Goal: Check status: Check status

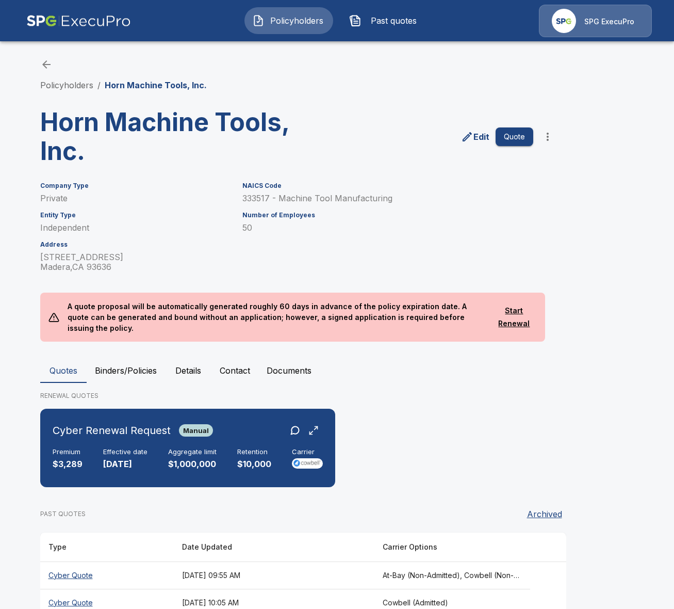
click at [145, 360] on button "Binders/Policies" at bounding box center [126, 370] width 78 height 25
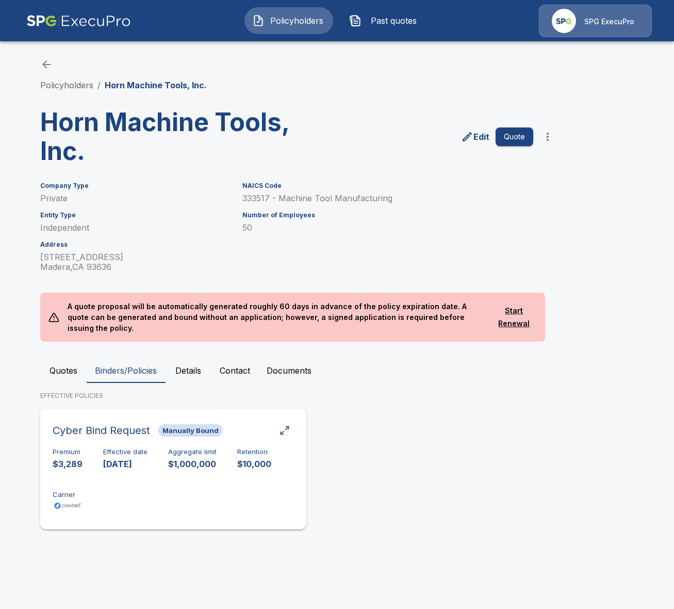
click at [212, 488] on div "Premium $3,289 Effective date [DATE] Aggregate limit $1,000,000 Retention $10,0…" at bounding box center [173, 480] width 241 height 65
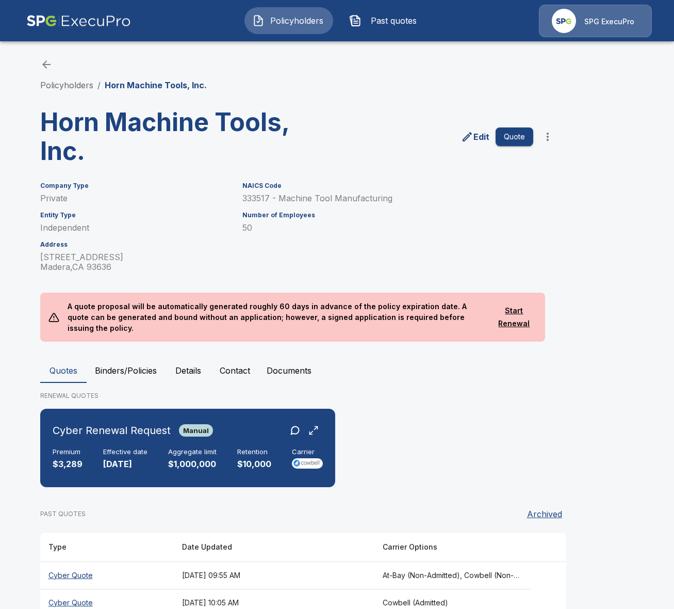
scroll to position [15, 0]
click at [126, 426] on h6 "Cyber Renewal Request" at bounding box center [112, 430] width 118 height 17
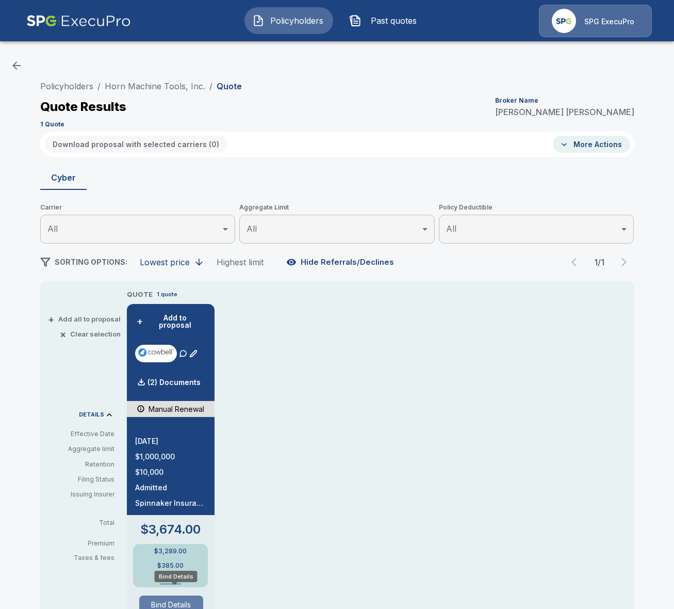
click at [165, 595] on button "Bind Details" at bounding box center [171, 604] width 64 height 19
click at [128, 84] on link "Horn Machine Tools, Inc." at bounding box center [155, 86] width 101 height 10
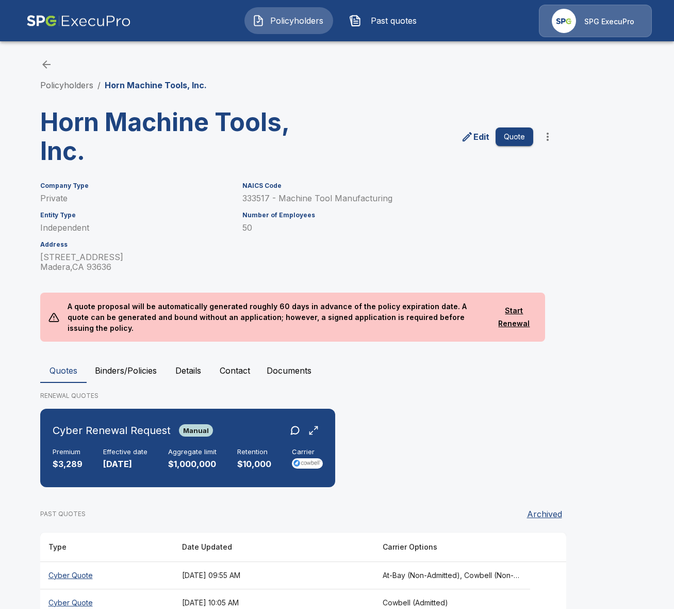
click at [188, 365] on button "Details" at bounding box center [188, 370] width 46 height 25
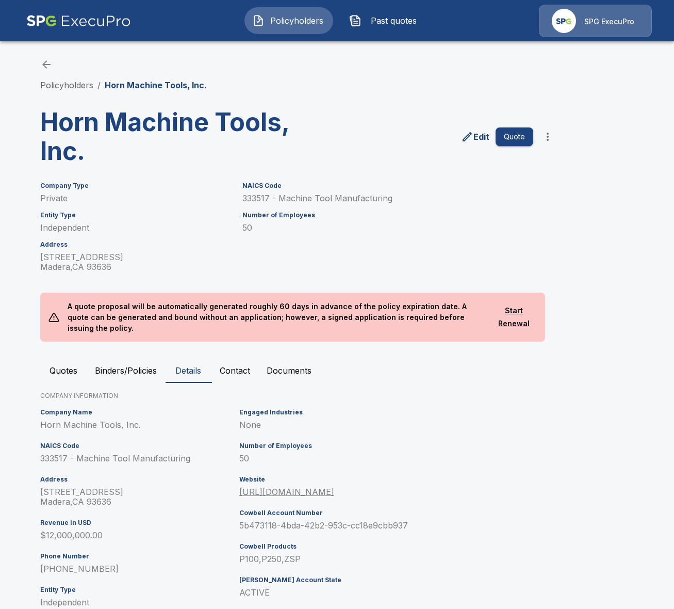
scroll to position [77, 0]
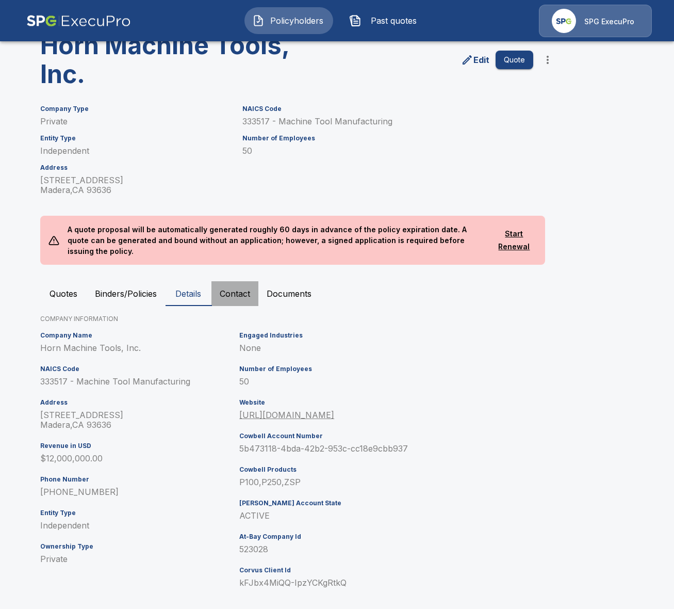
click at [236, 281] on button "Contact" at bounding box center [235, 293] width 47 height 25
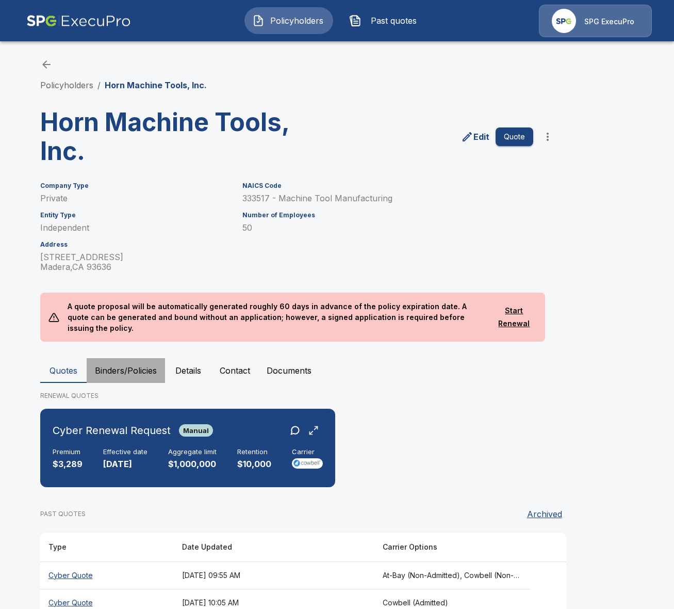
click at [131, 362] on button "Binders/Policies" at bounding box center [126, 370] width 78 height 25
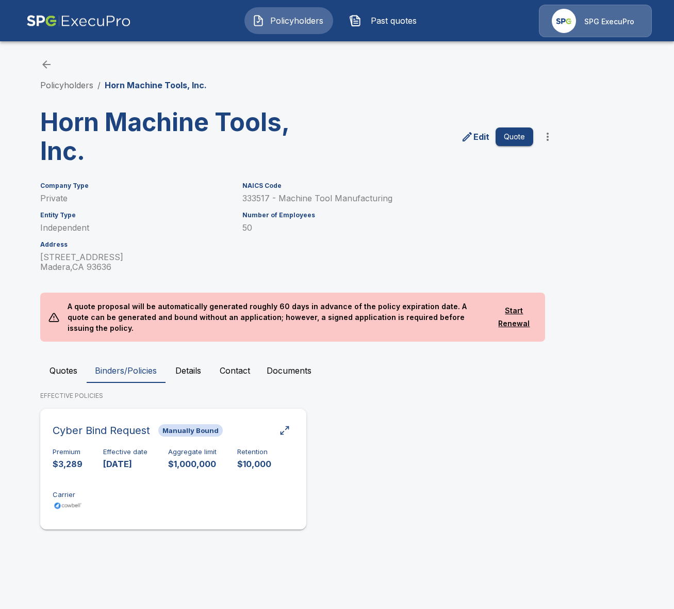
click at [145, 458] on p "10/2/2025" at bounding box center [125, 464] width 44 height 12
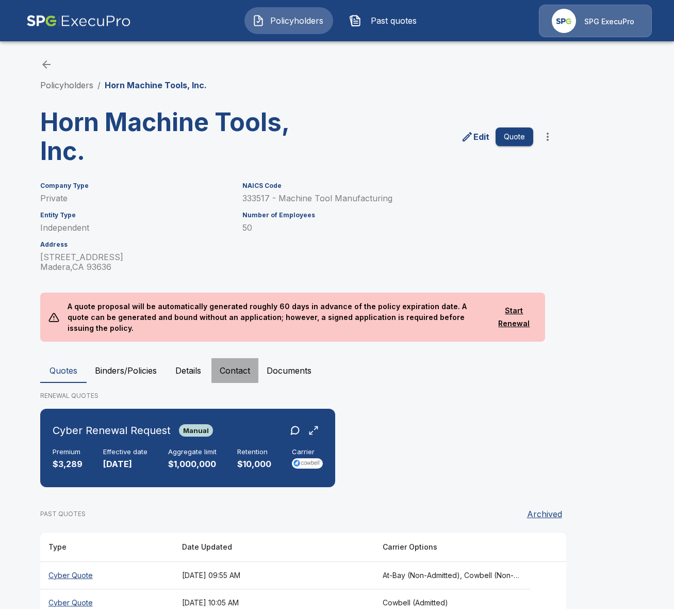
click at [248, 358] on button "Contact" at bounding box center [235, 370] width 47 height 25
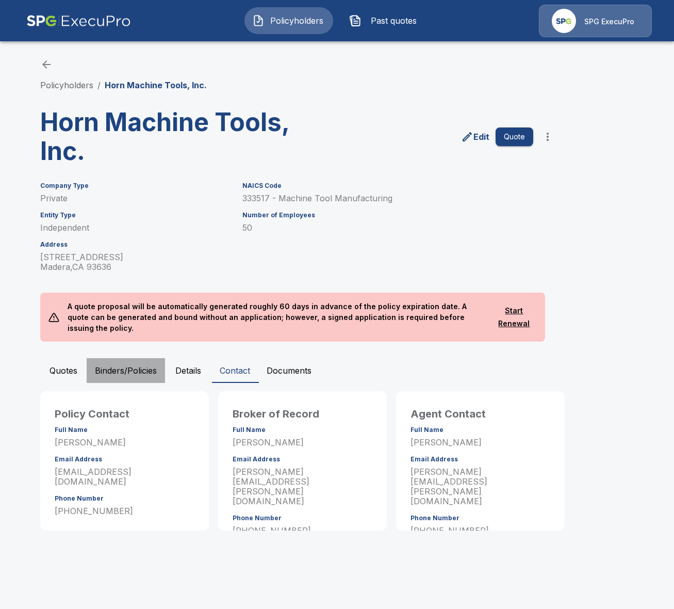
click at [100, 363] on button "Binders/Policies" at bounding box center [126, 370] width 78 height 25
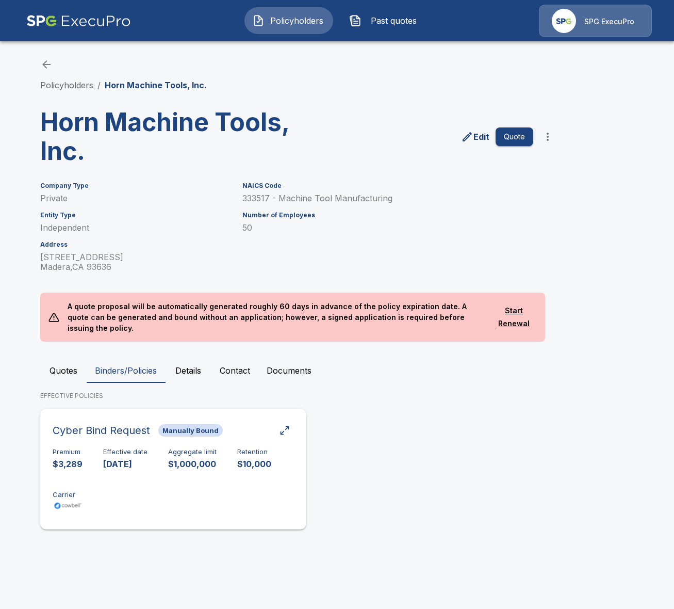
click at [155, 448] on div "Premium $3,289 Effective date 10/2/2025 Aggregate limit $1,000,000 Retention $1…" at bounding box center [173, 480] width 241 height 65
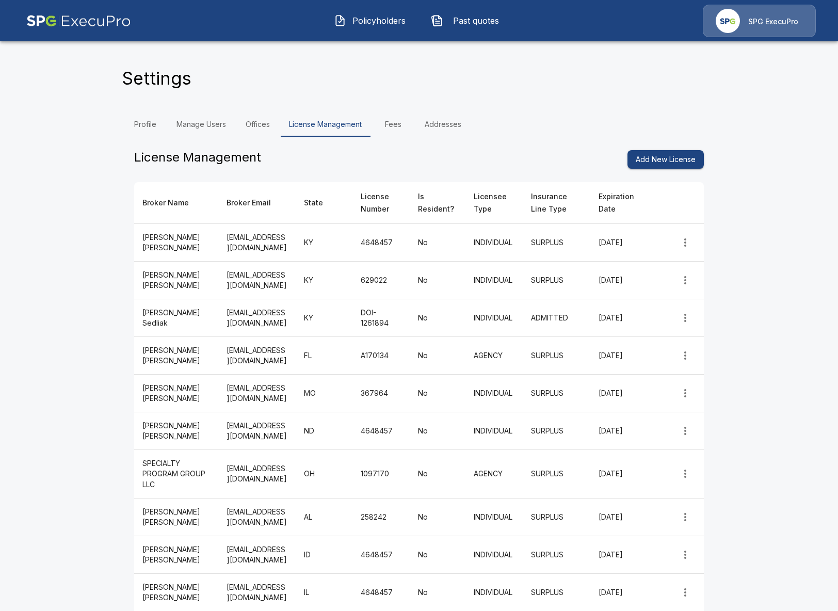
scroll to position [92, 0]
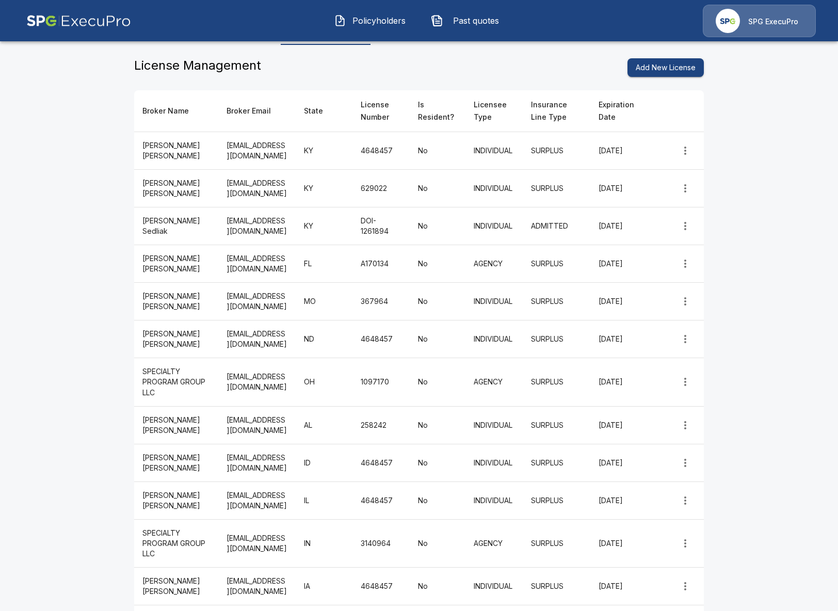
click at [106, 27] on img at bounding box center [78, 21] width 105 height 33
